Goal: Task Accomplishment & Management: Manage account settings

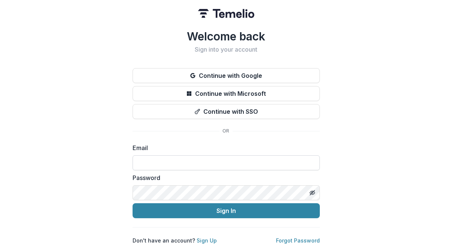
click at [187, 156] on input at bounding box center [226, 163] width 187 height 15
type input "**********"
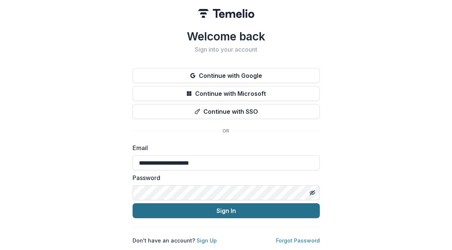
click at [231, 208] on button "Sign In" at bounding box center [226, 210] width 187 height 15
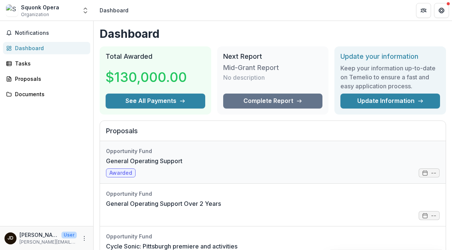
click at [136, 161] on link "General Operating Support" at bounding box center [144, 161] width 76 height 9
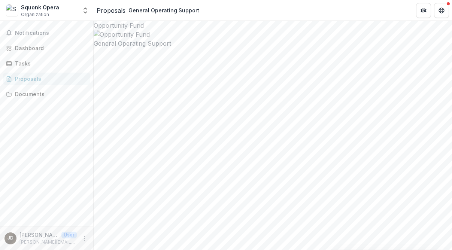
click at [28, 92] on div "Documents" at bounding box center [49, 94] width 69 height 8
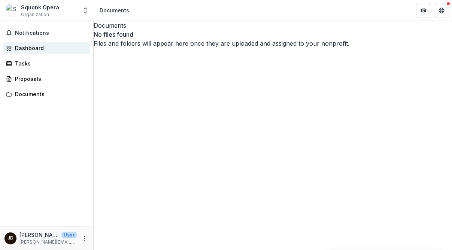
click at [23, 48] on div "Dashboard" at bounding box center [49, 48] width 69 height 8
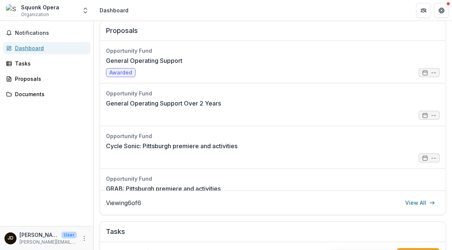
scroll to position [108, 0]
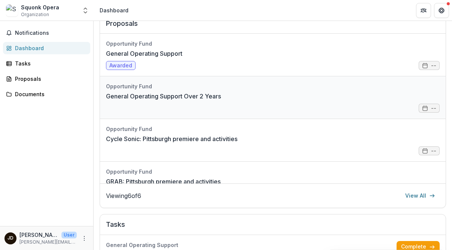
click at [206, 98] on link "General Operating Support Over 2 Years" at bounding box center [163, 96] width 115 height 9
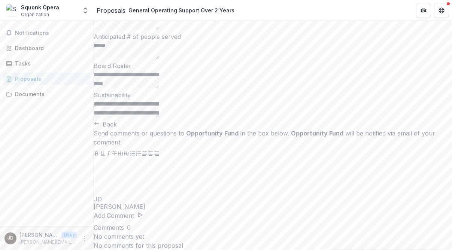
scroll to position [3484, 0]
click at [440, 10] on icon "Get Help" at bounding box center [442, 10] width 6 height 6
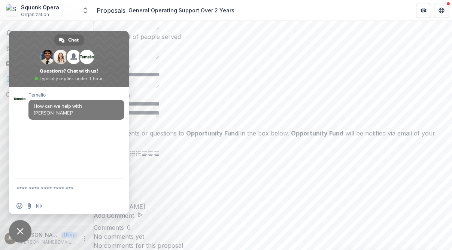
click at [18, 235] on span "Close chat" at bounding box center [20, 231] width 22 height 22
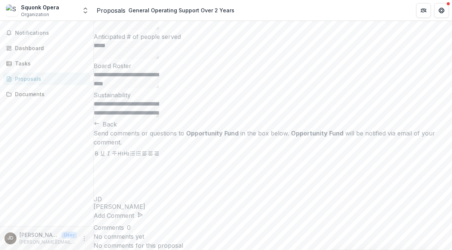
click at [83, 240] on icon "More" at bounding box center [84, 239] width 6 height 6
click at [117, 238] on button "Logout" at bounding box center [134, 235] width 80 height 12
